Goal: Task Accomplishment & Management: Use online tool/utility

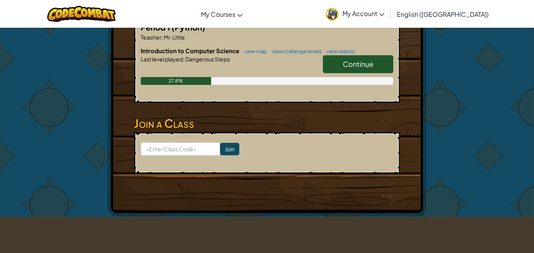
scroll to position [168, 0]
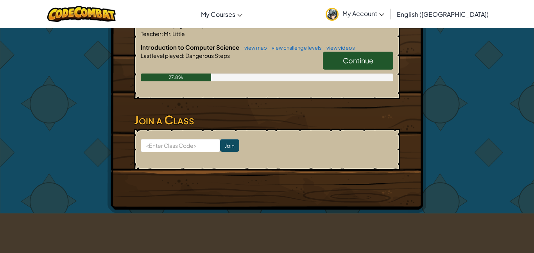
click at [352, 61] on span "Continue" at bounding box center [358, 60] width 30 height 9
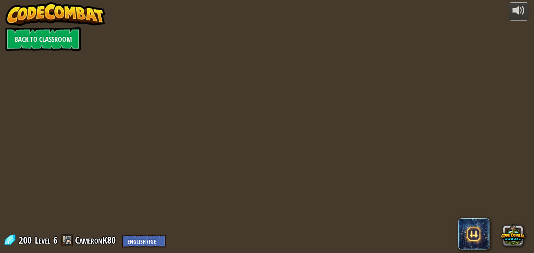
click at [348, 162] on div at bounding box center [266, 126] width 387 height 253
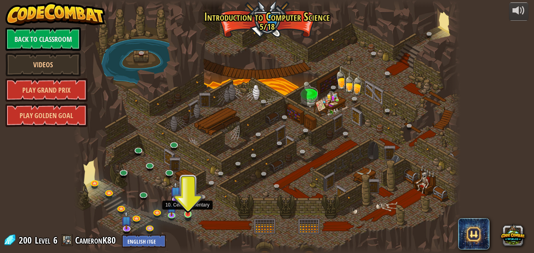
click at [184, 213] on img at bounding box center [187, 203] width 9 height 21
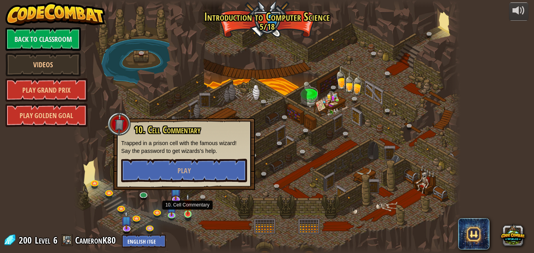
click at [184, 213] on img at bounding box center [187, 203] width 9 height 21
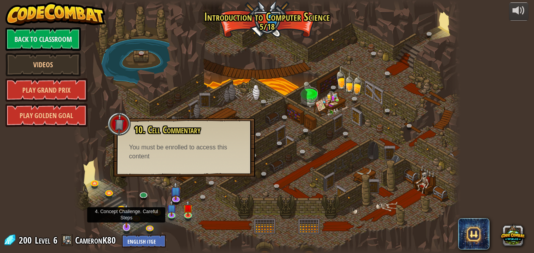
click at [130, 225] on img at bounding box center [126, 216] width 11 height 24
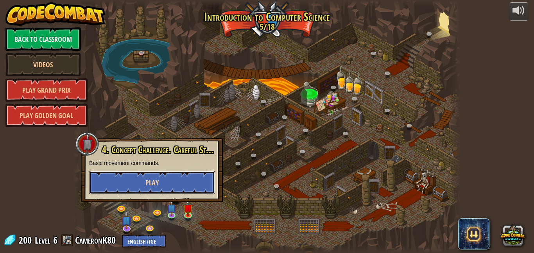
click at [143, 184] on button "Play" at bounding box center [152, 182] width 126 height 23
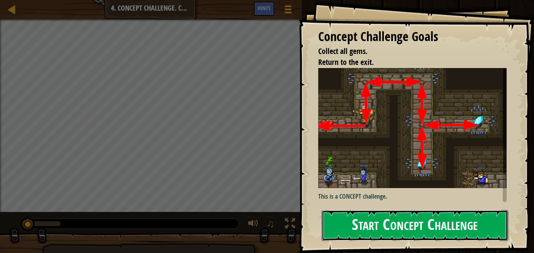
click at [347, 213] on button "Start Concept Challenge" at bounding box center [415, 225] width 186 height 31
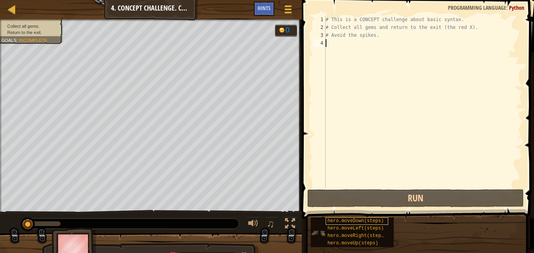
click at [347, 220] on span "hero.moveDown(steps)" at bounding box center [355, 220] width 56 height 5
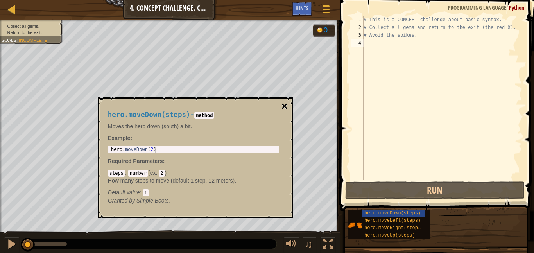
click at [281, 107] on button "×" at bounding box center [284, 106] width 6 height 11
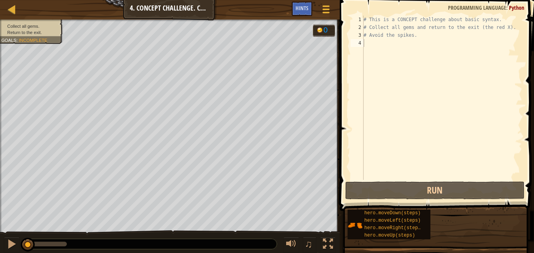
click at [531, 86] on span at bounding box center [437, 94] width 200 height 234
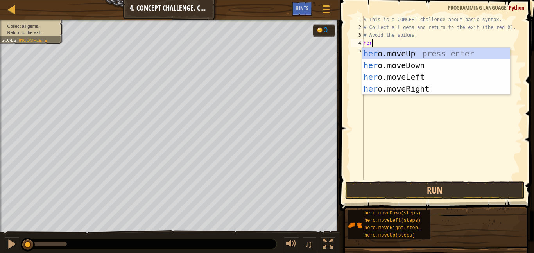
type textarea "hero"
click at [445, 53] on div "hero .moveUp press enter hero .moveDown press enter hero .moveLeft press enter …" at bounding box center [436, 83] width 148 height 70
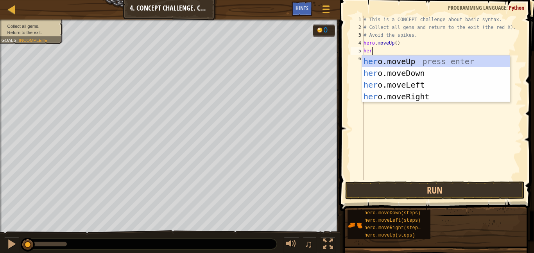
type textarea "hero"
click at [447, 95] on div "hero .moveUp press enter hero .moveDown press enter hero .moveLeft press enter …" at bounding box center [436, 90] width 148 height 70
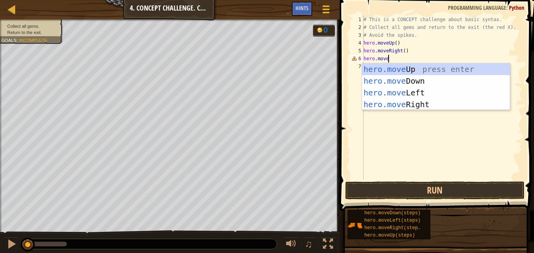
scroll to position [4, 3]
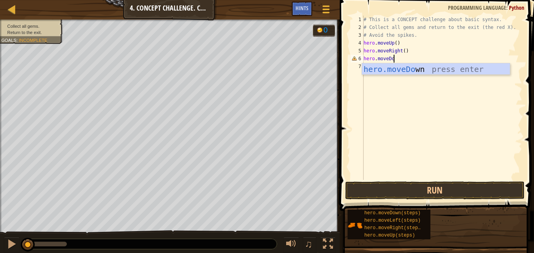
type textarea "hero.moveDown"
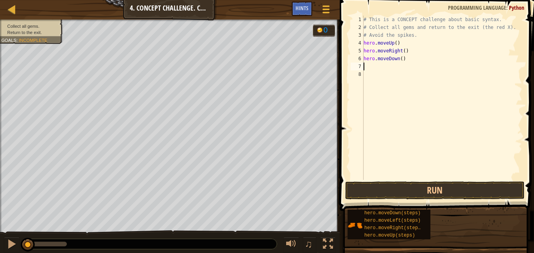
scroll to position [4, 0]
click at [396, 42] on div "# This is a CONCEPT challenge about basic syntax. # Collect all gems and return…" at bounding box center [442, 106] width 160 height 180
click at [404, 52] on div "# This is a CONCEPT challenge about basic syntax. # Collect all gems and return…" at bounding box center [442, 106] width 160 height 180
click at [404, 58] on div "# This is a CONCEPT challenge about basic syntax. # Collect all gems and return…" at bounding box center [442, 106] width 160 height 180
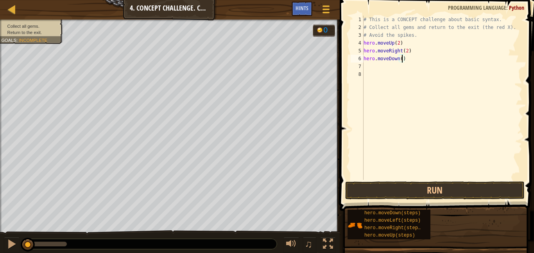
scroll to position [4, 6]
click at [430, 196] on button "Run" at bounding box center [434, 190] width 179 height 18
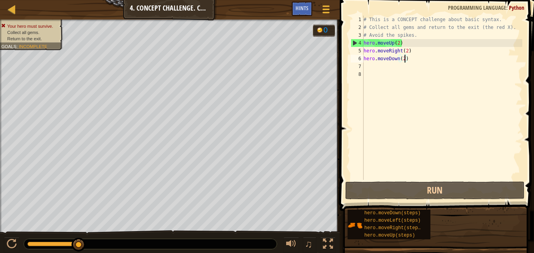
click at [396, 43] on div "# This is a CONCEPT challenge about basic syntax. # Collect all gems and return…" at bounding box center [442, 106] width 160 height 180
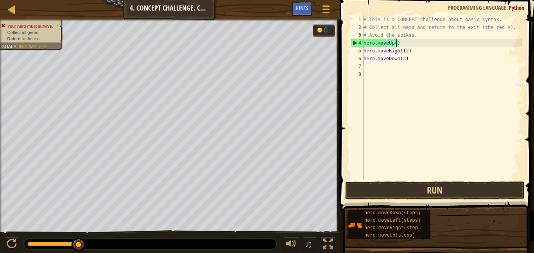
scroll to position [4, 5]
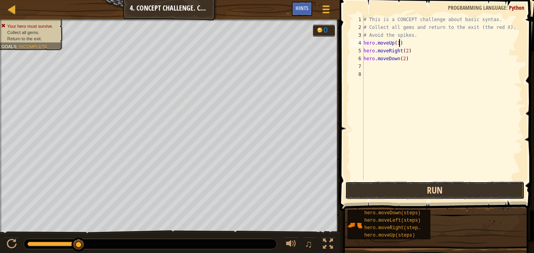
click at [410, 192] on button "Run" at bounding box center [434, 190] width 179 height 18
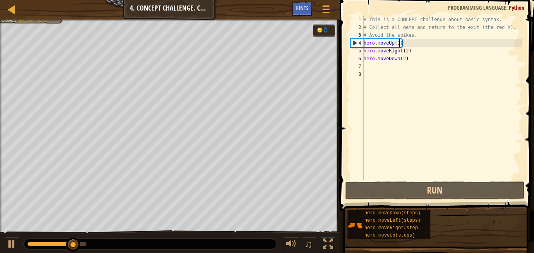
click at [406, 51] on div "# This is a CONCEPT challenge about basic syntax. # Collect all gems and return…" at bounding box center [442, 106] width 160 height 180
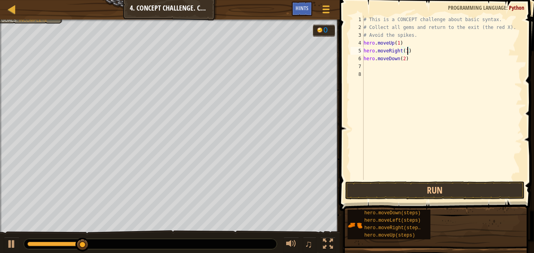
click at [405, 57] on div "# This is a CONCEPT challenge about basic syntax. # Collect all gems and return…" at bounding box center [442, 106] width 160 height 180
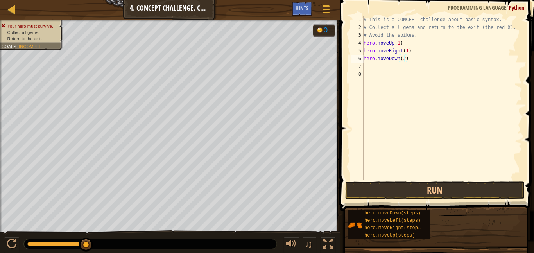
scroll to position [4, 5]
type textarea "hero.moveDown(2)"
click at [407, 59] on div "# This is a CONCEPT challenge about basic syntax. # Collect all gems and return…" at bounding box center [442, 106] width 160 height 180
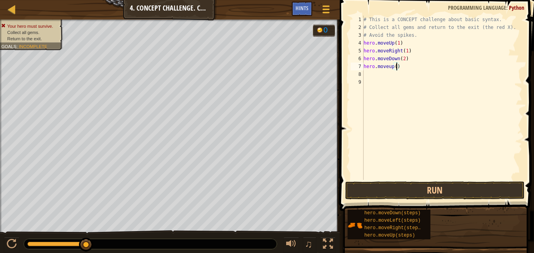
type textarea "hero.moveup(1)"
click at [413, 70] on div "# This is a CONCEPT challenge about basic syntax. # Collect all gems and return…" at bounding box center [442, 106] width 160 height 180
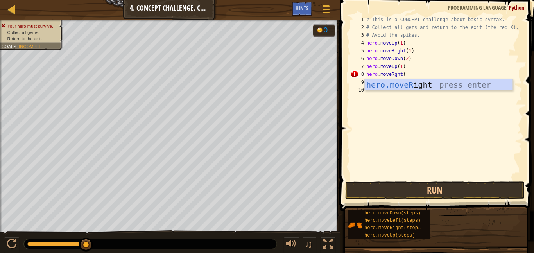
scroll to position [4, 4]
click at [413, 72] on div "# This is a CONCEPT challenge about basic syntax. # Collect all gems and return…" at bounding box center [443, 106] width 157 height 180
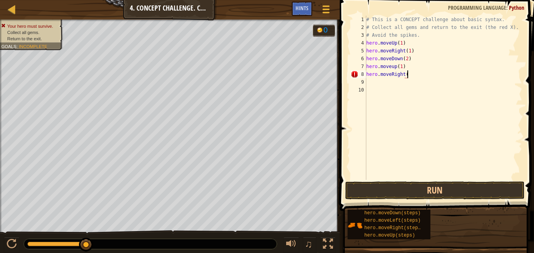
click at [392, 65] on div "# This is a CONCEPT challenge about basic syntax. # Collect all gems and return…" at bounding box center [443, 106] width 157 height 180
click at [415, 73] on div "# This is a CONCEPT challenge about basic syntax. # Collect all gems and return…" at bounding box center [443, 106] width 157 height 180
click at [395, 66] on div "# This is a CONCEPT challenge about basic syntax. # Collect all gems and return…" at bounding box center [443, 106] width 157 height 180
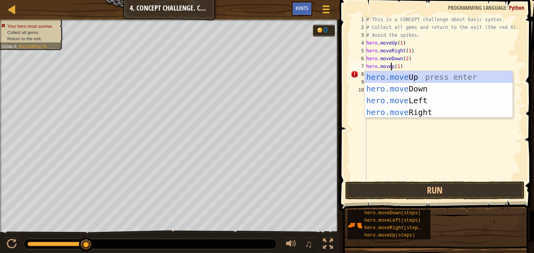
scroll to position [4, 4]
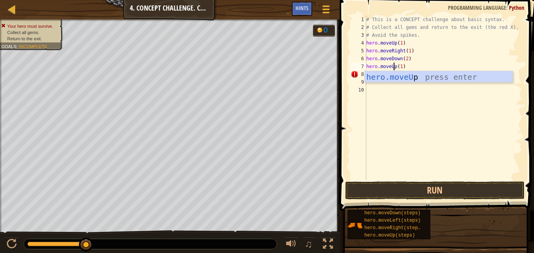
click at [419, 62] on div "# This is a CONCEPT challenge about basic syntax. # Collect all gems and return…" at bounding box center [443, 106] width 157 height 180
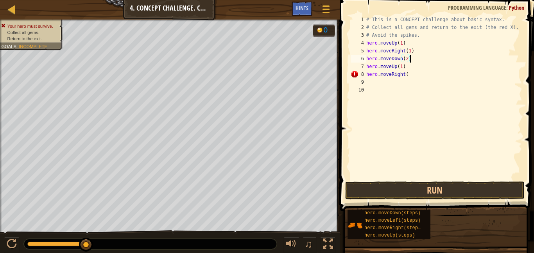
click at [408, 74] on div "# This is a CONCEPT challenge about basic syntax. # Collect all gems and return…" at bounding box center [443, 106] width 157 height 180
type textarea "hero.moveRight(1)"
click at [404, 190] on button "Run" at bounding box center [434, 190] width 179 height 18
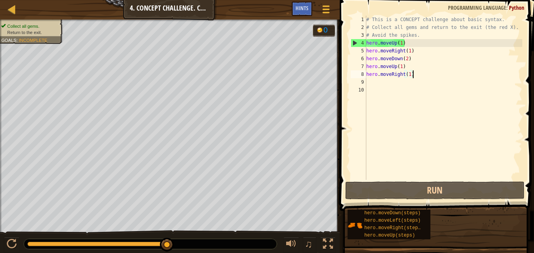
click at [462, 92] on div "# This is a CONCEPT challenge about basic syntax. # Collect all gems and return…" at bounding box center [443, 106] width 157 height 180
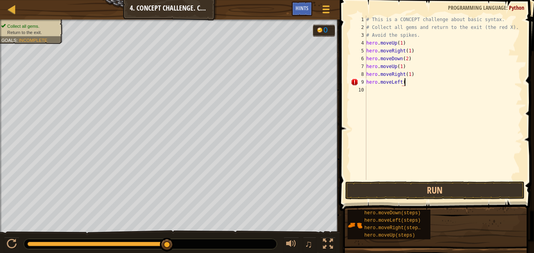
scroll to position [4, 5]
type textarea "hero.moveLeft(10"
type textarea "hero.moveLeft(1)"
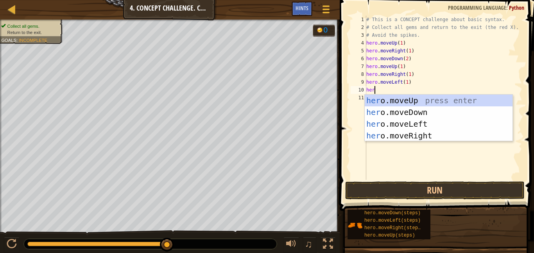
type textarea "hero"
click at [434, 100] on div "hero .moveUp press enter hero .moveDown press enter hero .moveLeft press enter …" at bounding box center [439, 130] width 148 height 70
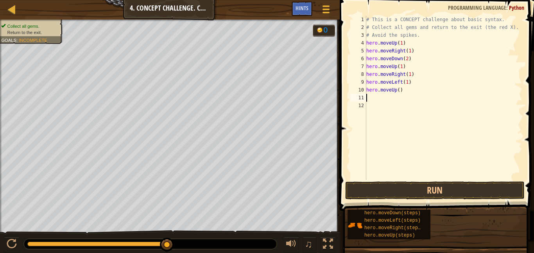
scroll to position [4, 0]
click at [434, 100] on div "# This is a CONCEPT challenge about basic syntax. # Collect all gems and return…" at bounding box center [443, 106] width 157 height 180
click at [399, 91] on div "# This is a CONCEPT challenge about basic syntax. # Collect all gems and return…" at bounding box center [443, 106] width 157 height 180
type textarea "hero.moveUp(1)"
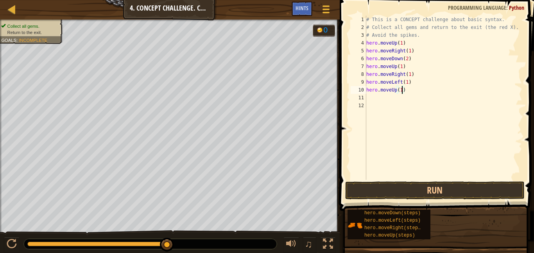
click at [398, 95] on div "# This is a CONCEPT challenge about basic syntax. # Collect all gems and return…" at bounding box center [443, 106] width 157 height 180
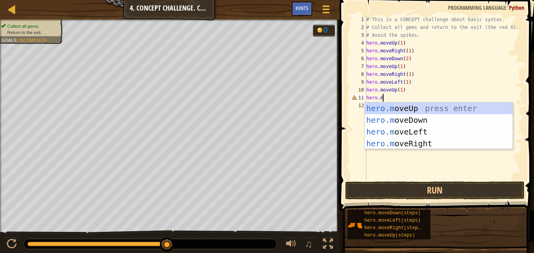
scroll to position [4, 2]
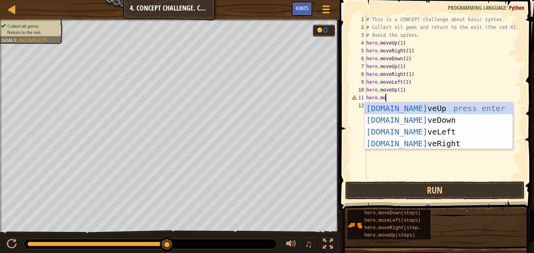
type textarea "hero.move"
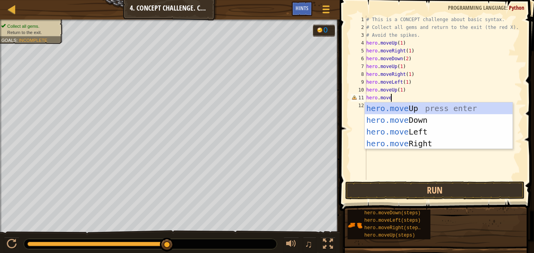
scroll to position [4, 3]
click at [406, 130] on div "hero.move Up press enter hero.move Down press enter hero.move Left press enter …" at bounding box center [439, 137] width 148 height 70
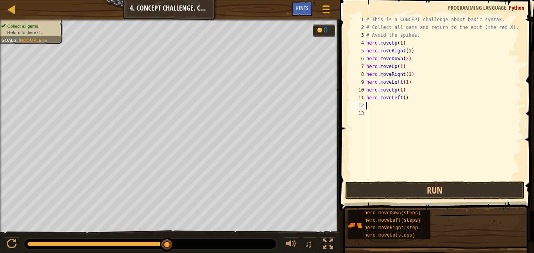
scroll to position [4, 0]
click at [404, 98] on div "# This is a CONCEPT challenge about basic syntax. # Collect all gems and return…" at bounding box center [443, 106] width 157 height 180
type textarea "hero.moveLeft(1)"
click at [405, 104] on div "# This is a CONCEPT challenge about basic syntax. # Collect all gems and return…" at bounding box center [443, 106] width 157 height 180
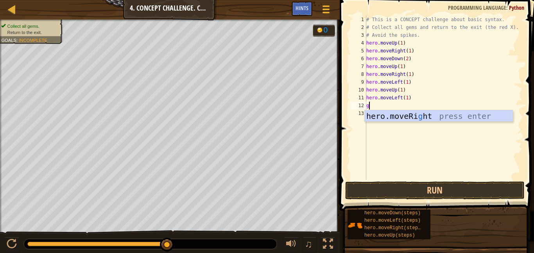
scroll to position [4, 0]
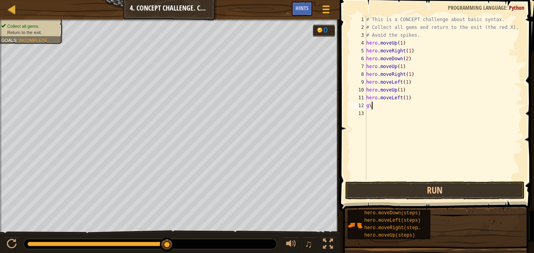
type textarea "g"
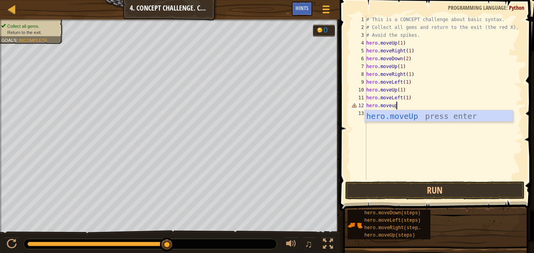
scroll to position [4, 4]
type textarea "hero.move"
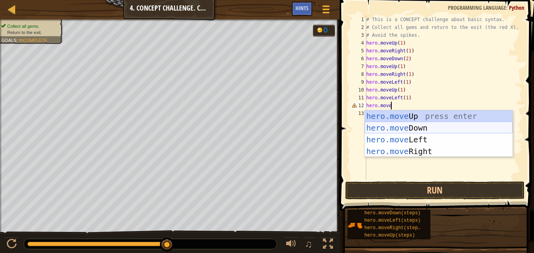
click at [419, 127] on div "hero.move Up press enter hero.move Down press enter hero.move Left press enter …" at bounding box center [439, 145] width 148 height 70
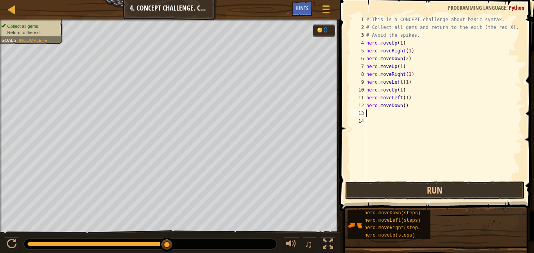
click at [404, 107] on div "# This is a CONCEPT challenge about basic syntax. # Collect all gems and return…" at bounding box center [443, 106] width 157 height 180
type textarea "hero.moveDown(1)"
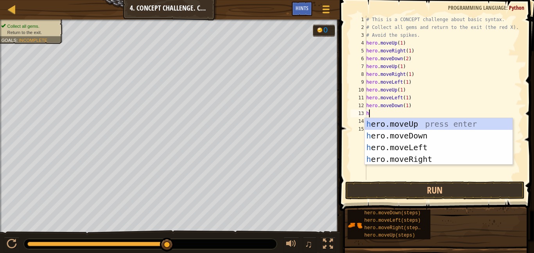
type textarea "her"
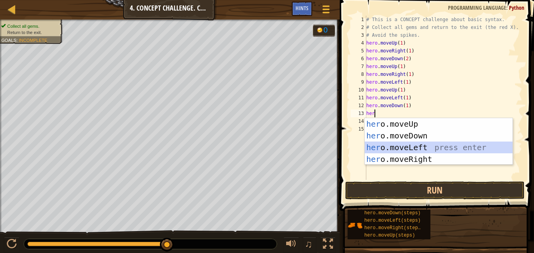
click at [424, 147] on div "her o.moveUp press enter her o.moveDown press enter her o.moveLeft press enter …" at bounding box center [439, 153] width 148 height 70
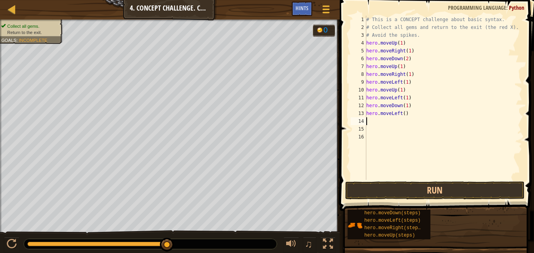
click at [403, 114] on div "# This is a CONCEPT challenge about basic syntax. # Collect all gems and return…" at bounding box center [443, 106] width 157 height 180
type textarea "hero.moveLeft(1)"
click at [392, 191] on button "Run" at bounding box center [434, 190] width 179 height 18
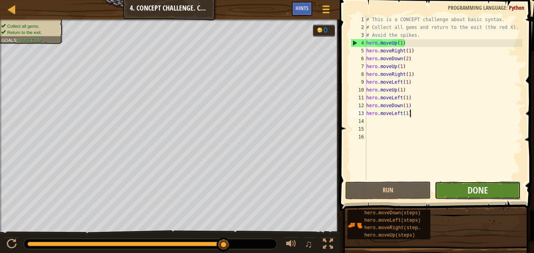
click at [493, 189] on button "Done" at bounding box center [478, 190] width 86 height 18
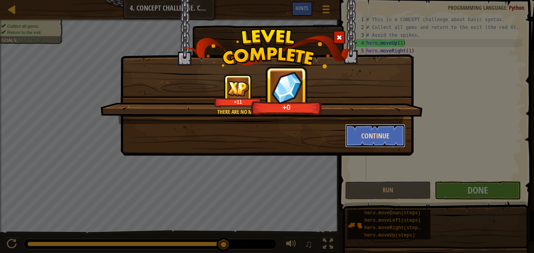
click at [390, 135] on button "Continue" at bounding box center [375, 135] width 61 height 23
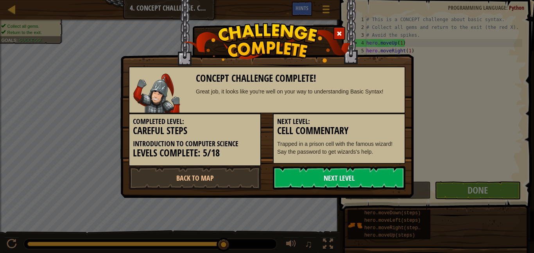
click at [347, 171] on link "Next Level" at bounding box center [339, 177] width 132 height 23
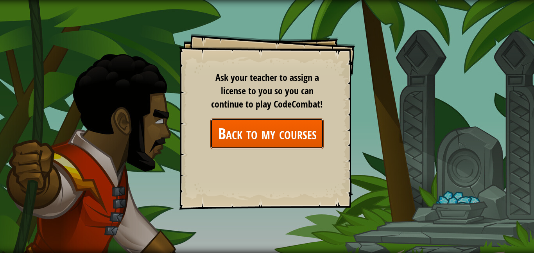
click at [270, 138] on link "Back to my courses" at bounding box center [266, 133] width 113 height 30
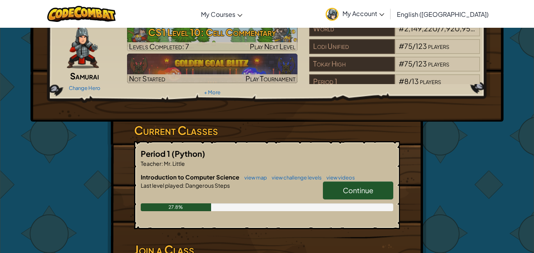
scroll to position [74, 0]
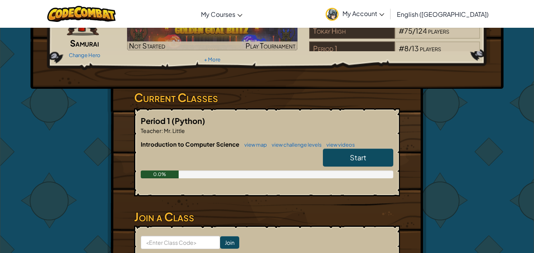
scroll to position [72, 0]
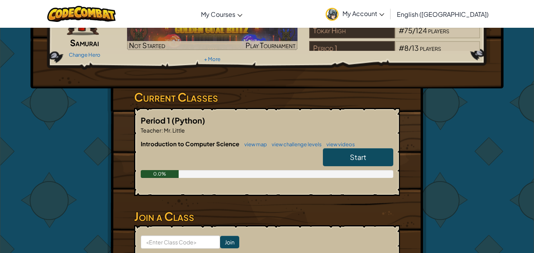
click at [339, 161] on link "Start" at bounding box center [358, 157] width 70 height 18
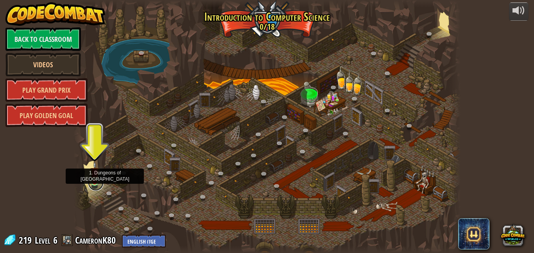
click at [95, 184] on link at bounding box center [96, 183] width 16 height 16
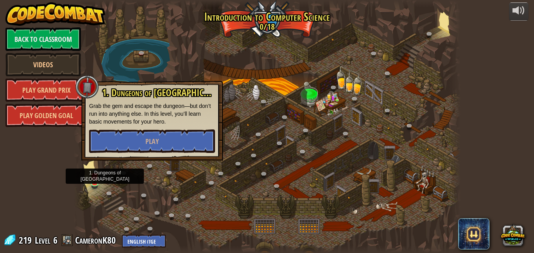
click at [147, 153] on div "1. Dungeons of Kithgard Grab the gem and escape the dungeon—but don’t run into …" at bounding box center [151, 121] width 141 height 80
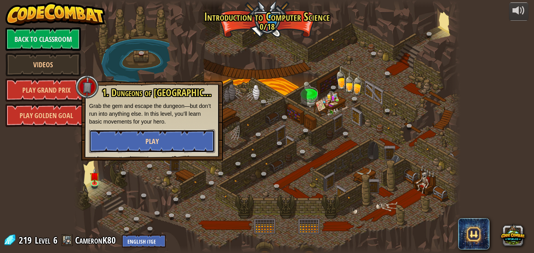
click at [185, 137] on button "Play" at bounding box center [152, 140] width 126 height 23
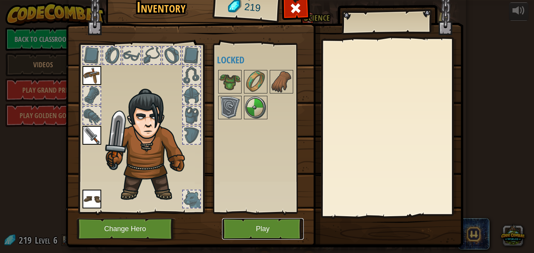
click at [239, 223] on button "Play" at bounding box center [263, 228] width 82 height 21
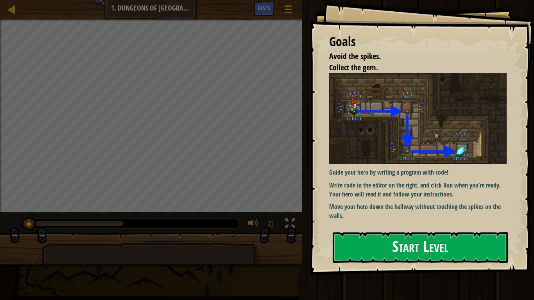
click at [428, 226] on div "Goals Avoid the spikes. Collect the gem. Guide your hero by writing a program w…" at bounding box center [421, 137] width 224 height 275
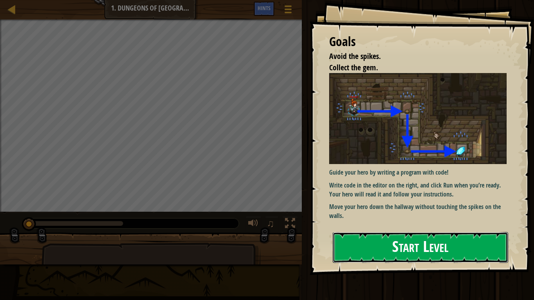
click at [425, 244] on button "Start Level" at bounding box center [420, 247] width 175 height 31
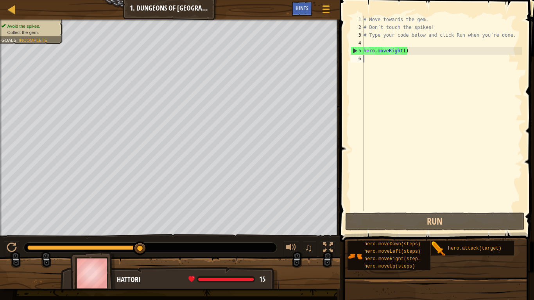
click at [372, 75] on div "# Move towards the gem. # Don’t touch the spikes! # Type your code below and cl…" at bounding box center [442, 121] width 160 height 211
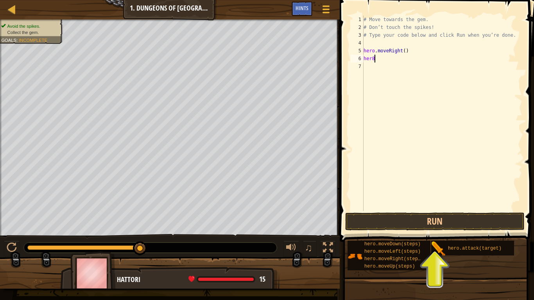
scroll to position [4, 0]
type textarea "h"
type textarea "he"
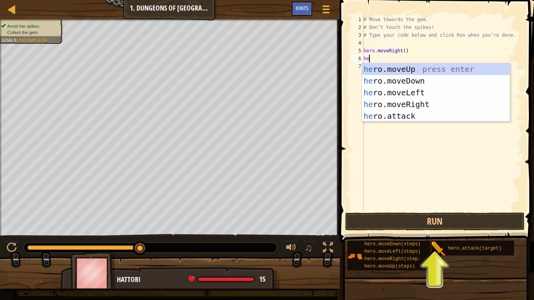
scroll to position [4, 0]
click at [438, 71] on div "he ro.moveUp press enter he ro.moveDown press enter he ro.moveLeft press enter …" at bounding box center [436, 104] width 148 height 82
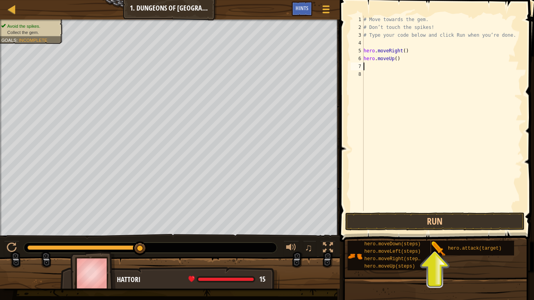
click at [384, 66] on div "# Move towards the gem. # Don’t touch the spikes! # Type your code below and cl…" at bounding box center [442, 121] width 160 height 211
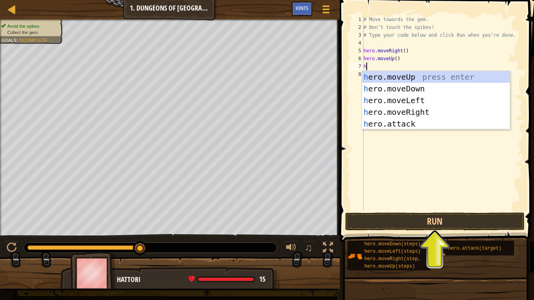
type textarea "he"
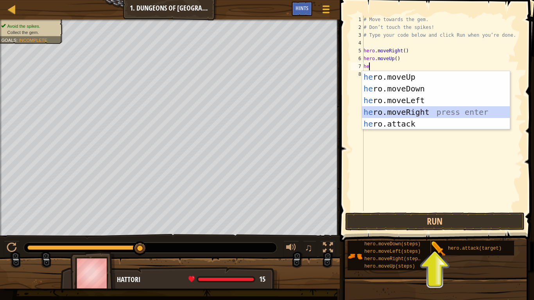
click at [425, 109] on div "he ro.moveUp press enter he ro.moveDown press enter he ro.moveLeft press enter …" at bounding box center [436, 112] width 148 height 82
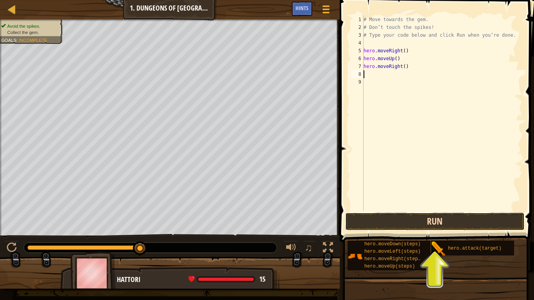
click at [440, 223] on button "Run" at bounding box center [434, 222] width 179 height 18
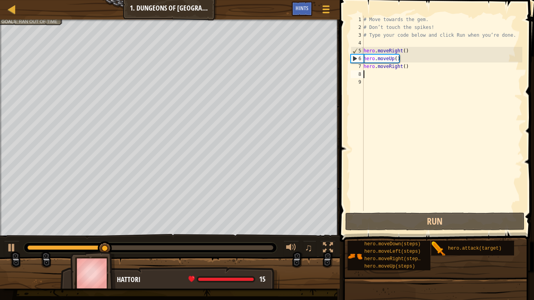
click at [393, 59] on div "# Move towards the gem. # Don’t touch the spikes! # Type your code below and cl…" at bounding box center [442, 121] width 160 height 211
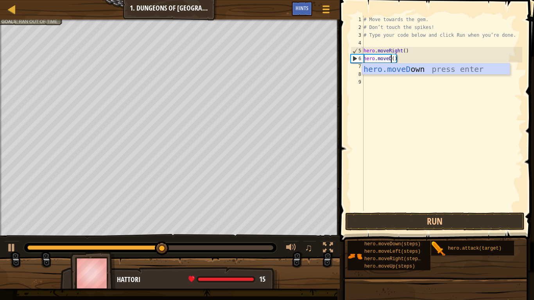
scroll to position [4, 4]
click at [446, 69] on div "hero.moveDo wn press enter" at bounding box center [436, 80] width 148 height 35
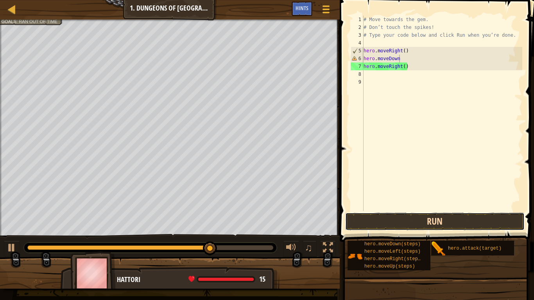
click at [429, 225] on button "Run" at bounding box center [434, 222] width 179 height 18
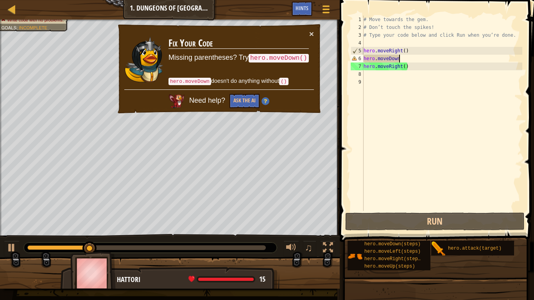
click at [405, 59] on div "# Move towards the gem. # Don’t touch the spikes! # Type your code below and cl…" at bounding box center [442, 121] width 160 height 211
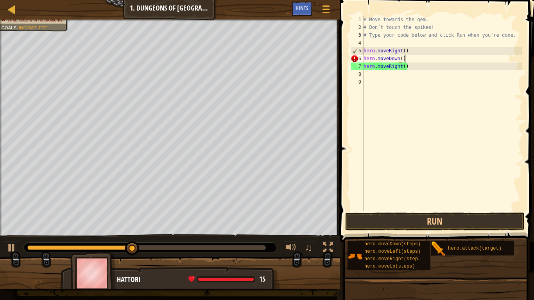
scroll to position [4, 5]
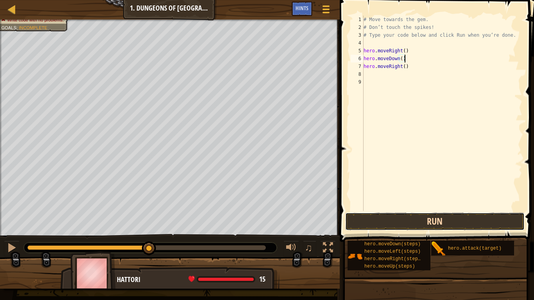
click at [403, 225] on button "Run" at bounding box center [434, 222] width 179 height 18
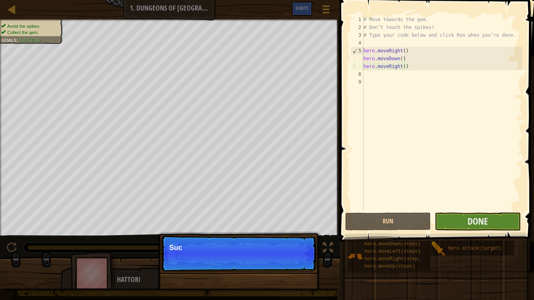
type textarea "hero.moveRight()"
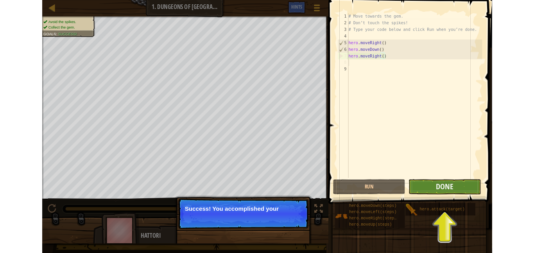
scroll to position [4, 0]
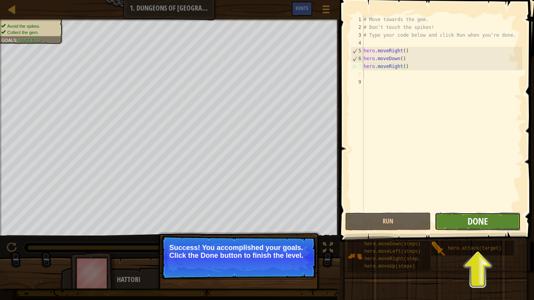
click at [478, 223] on span "Done" at bounding box center [477, 221] width 20 height 13
